Goal: Task Accomplishment & Management: Manage account settings

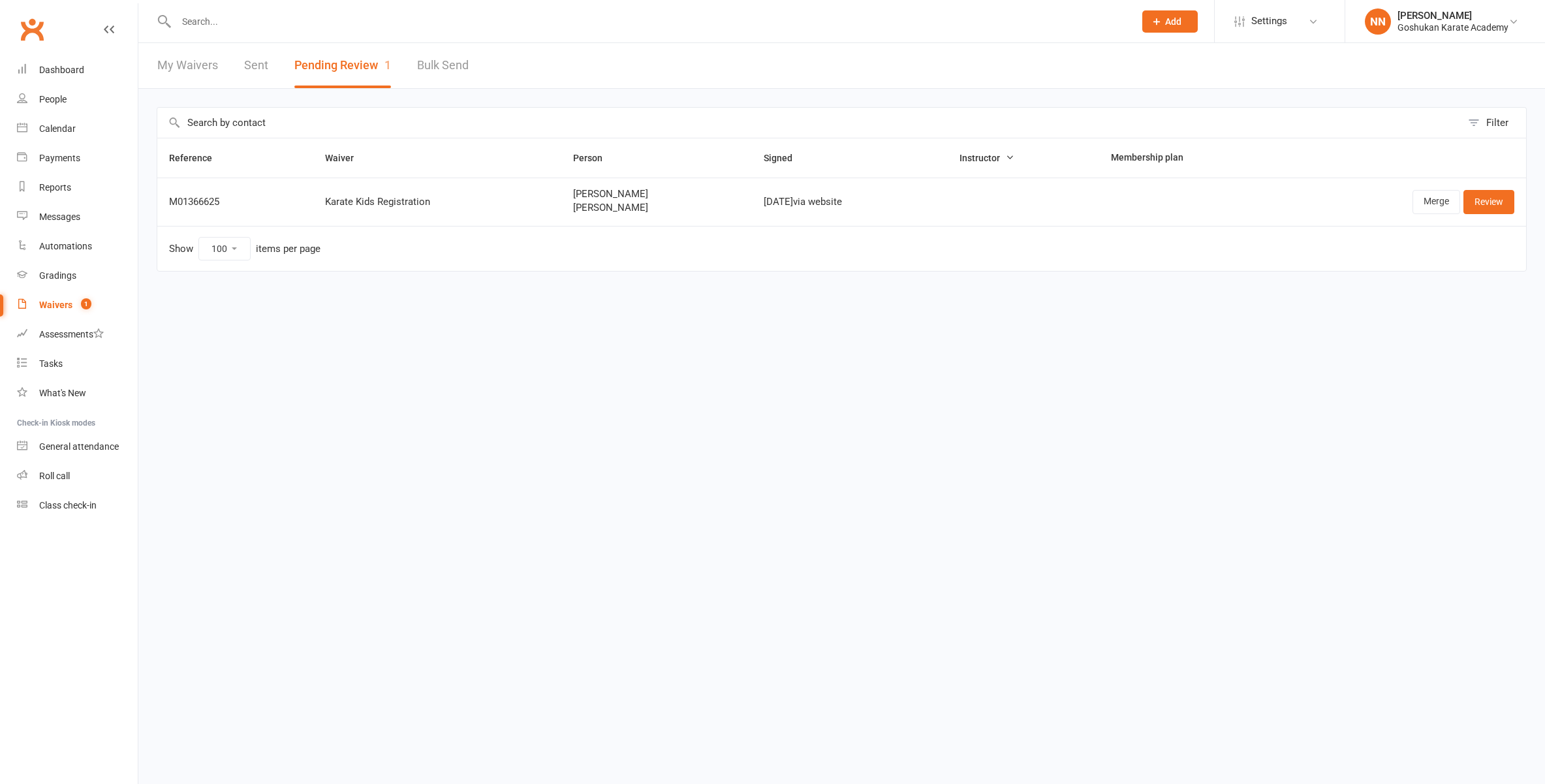
select select "100"
click at [68, 305] on div "Waivers" at bounding box center [56, 304] width 33 height 10
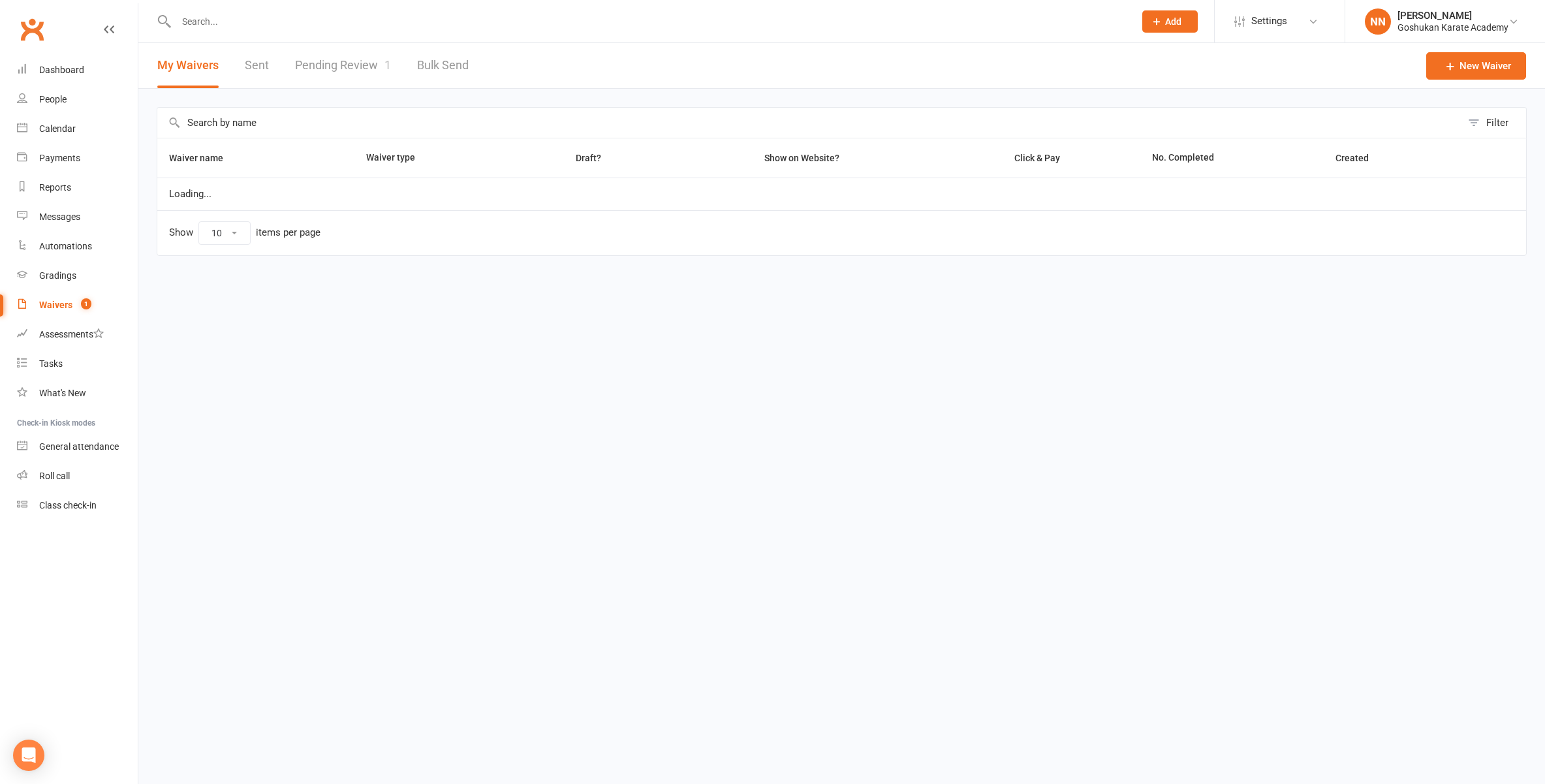
select select "100"
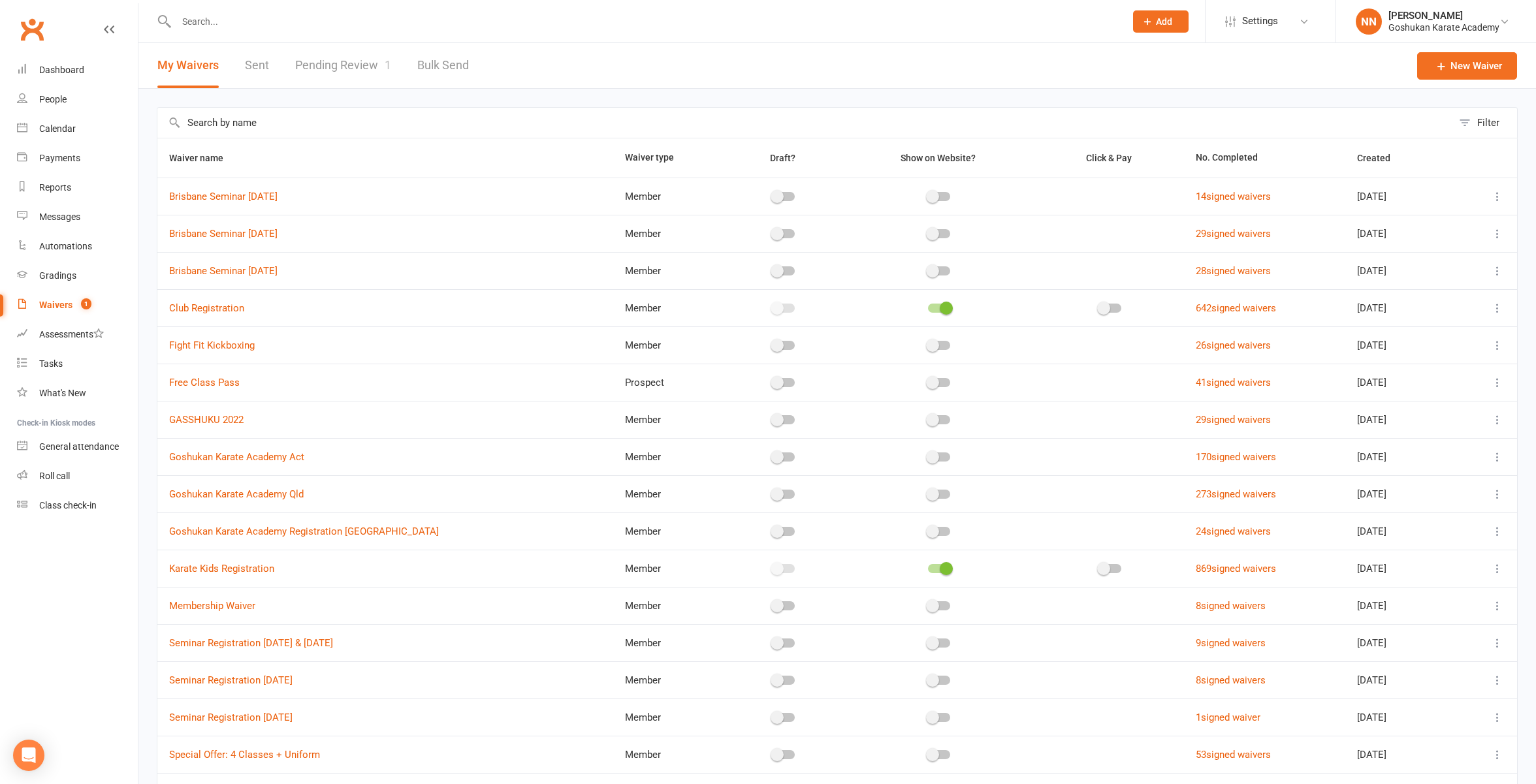
click at [341, 64] on link "Pending Review 1" at bounding box center [343, 65] width 96 height 45
select select "100"
